Goal: Task Accomplishment & Management: Manage account settings

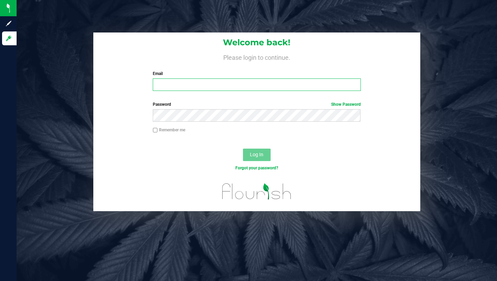
click at [187, 88] on input "Email" at bounding box center [257, 84] width 208 height 12
type input "[PERSON_NAME][EMAIL_ADDRESS][DOMAIN_NAME]"
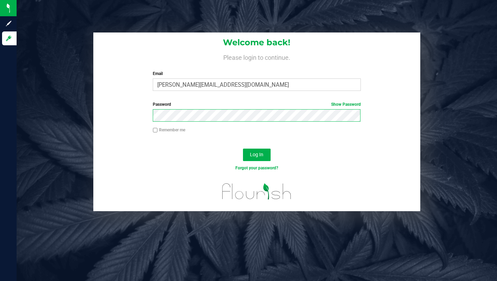
click at [243, 149] on button "Log In" at bounding box center [257, 155] width 28 height 12
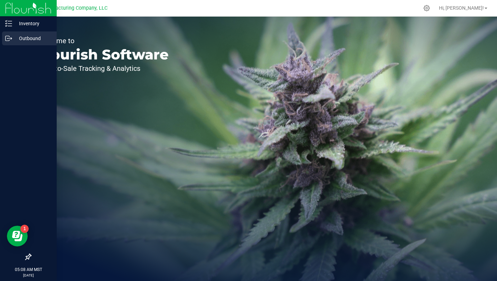
click at [12, 37] on p "Outbound" at bounding box center [32, 38] width 41 height 8
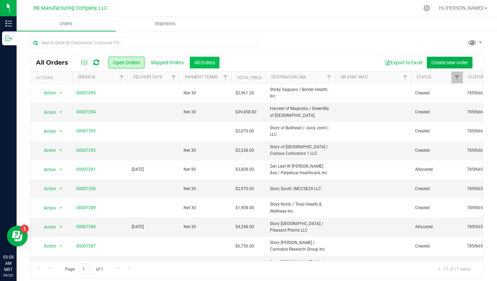
click at [209, 62] on button "All Orders" at bounding box center [205, 63] width 30 height 12
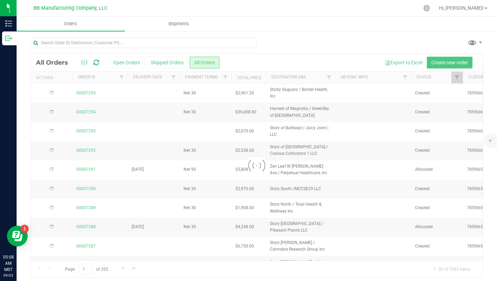
click at [171, 79] on div at bounding box center [257, 165] width 452 height 223
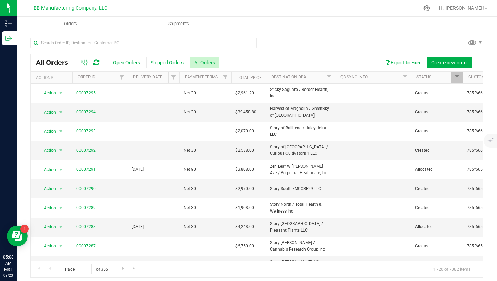
click at [171, 79] on span "Filter" at bounding box center [174, 78] width 6 height 6
click at [239, 118] on span "select" at bounding box center [238, 120] width 6 height 6
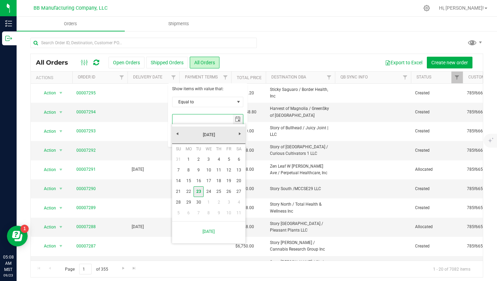
click at [199, 192] on link "23" at bounding box center [199, 191] width 10 height 11
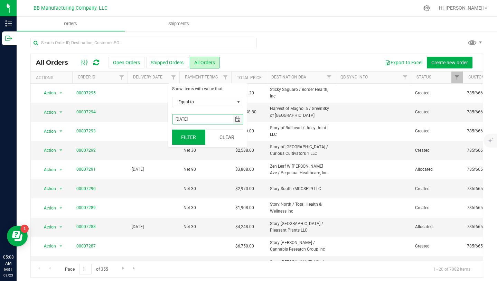
click at [194, 136] on button "Filter" at bounding box center [188, 137] width 33 height 15
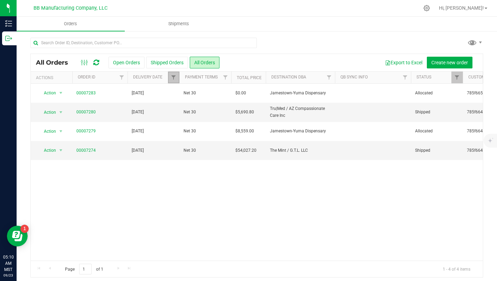
click at [174, 81] on link "Filter" at bounding box center [173, 78] width 11 height 12
click at [238, 122] on span "select" at bounding box center [238, 119] width 10 height 10
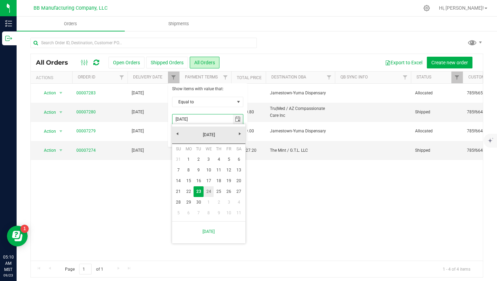
click at [208, 192] on link "24" at bounding box center [209, 191] width 10 height 11
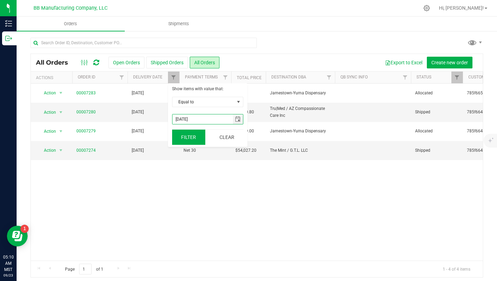
click at [194, 137] on button "Filter" at bounding box center [188, 137] width 33 height 15
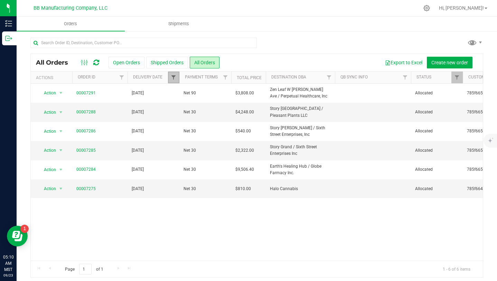
click at [171, 79] on span "Filter" at bounding box center [174, 78] width 6 height 6
click at [240, 118] on span "select" at bounding box center [238, 120] width 6 height 6
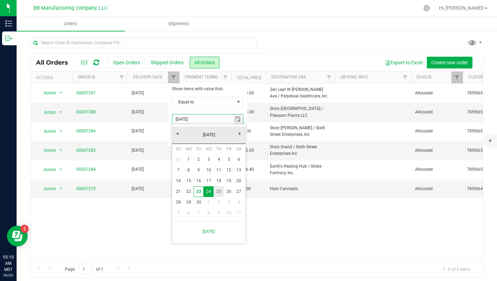
click at [220, 191] on link "25" at bounding box center [219, 191] width 10 height 11
type input "[DATE]"
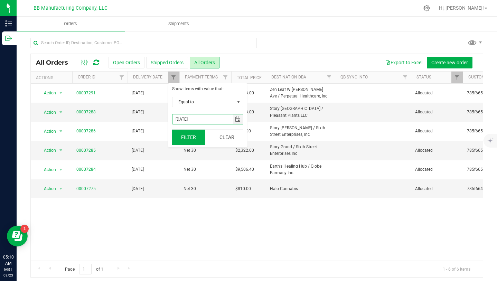
click at [192, 142] on button "Filter" at bounding box center [188, 137] width 33 height 15
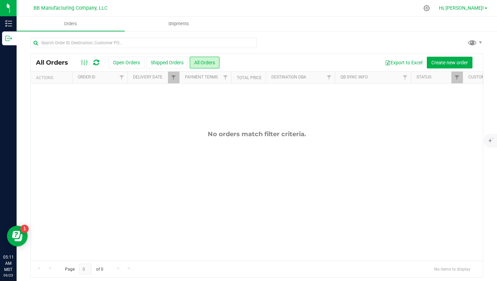
click at [472, 9] on span "Hi, [PERSON_NAME]!" at bounding box center [461, 8] width 45 height 6
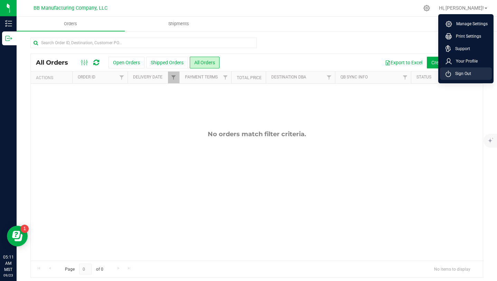
click at [462, 74] on span "Sign Out" at bounding box center [461, 73] width 20 height 7
